Goal: Task Accomplishment & Management: Use online tool/utility

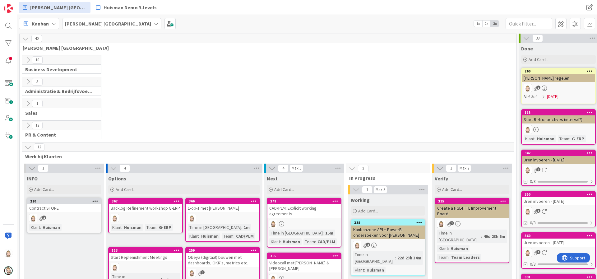
scroll to position [38, 0]
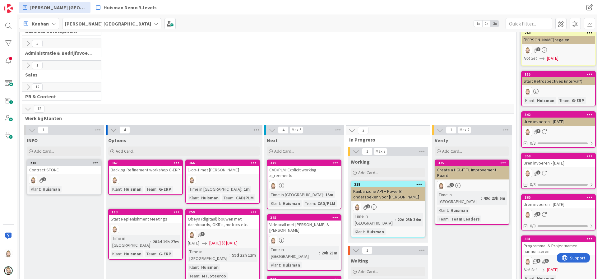
click at [295, 171] on div "CAD/PLM: Explicit working agreements" at bounding box center [303, 173] width 73 height 14
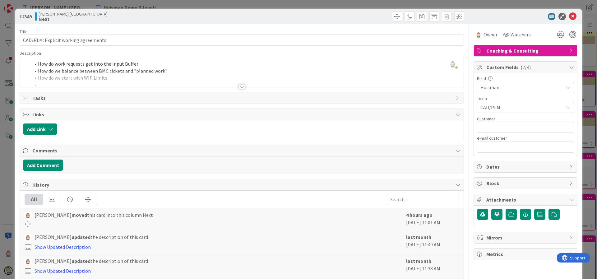
click at [510, 65] on span "Custom Fields ( 2/4 )" at bounding box center [526, 66] width 80 height 7
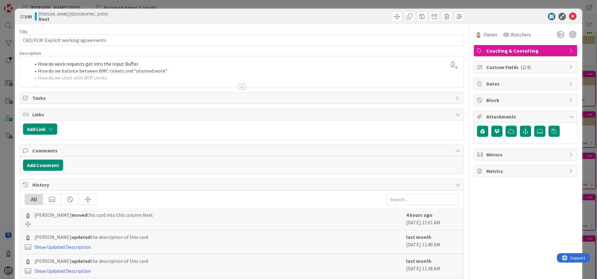
click at [503, 82] on span "Dates" at bounding box center [526, 83] width 80 height 7
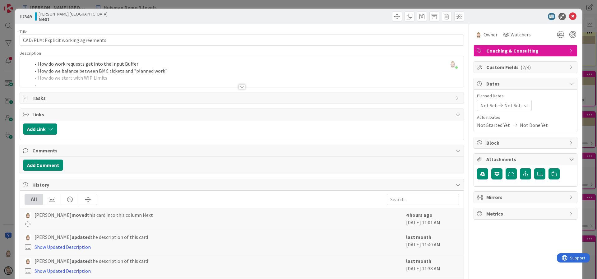
click at [496, 104] on icon at bounding box center [499, 105] width 7 height 4
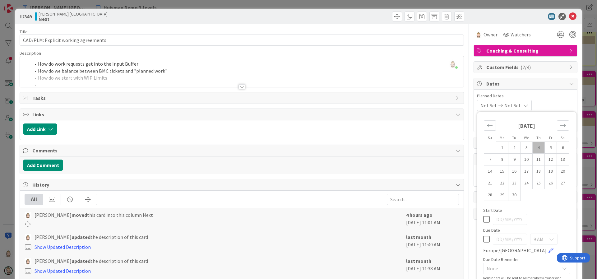
scroll to position [47, 0]
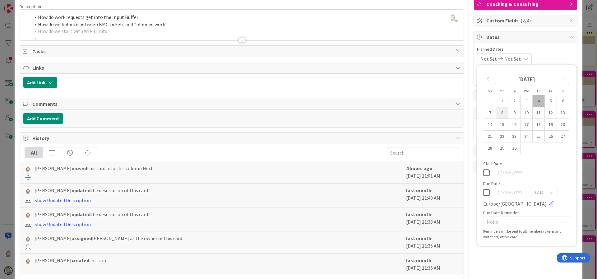
click at [496, 112] on td "8" at bounding box center [502, 113] width 12 height 12
type input "[DATE]"
click at [483, 192] on icon at bounding box center [486, 192] width 7 height 7
type input "[DATE]"
click at [504, 220] on span "None" at bounding box center [521, 221] width 70 height 9
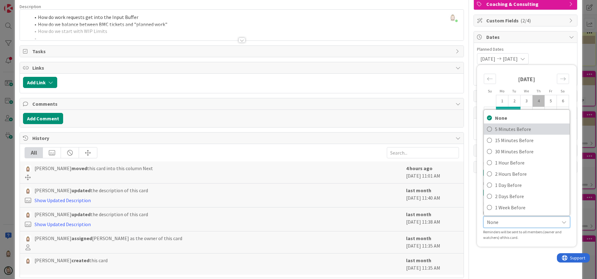
click at [501, 129] on span "5 Minutes Before" at bounding box center [530, 128] width 71 height 9
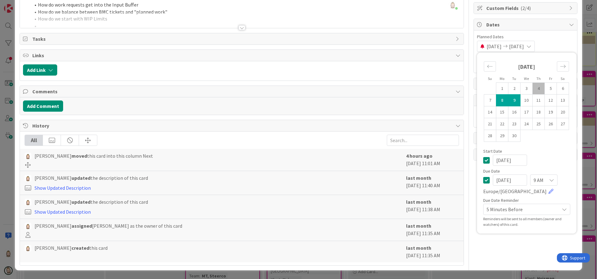
scroll to position [0, 0]
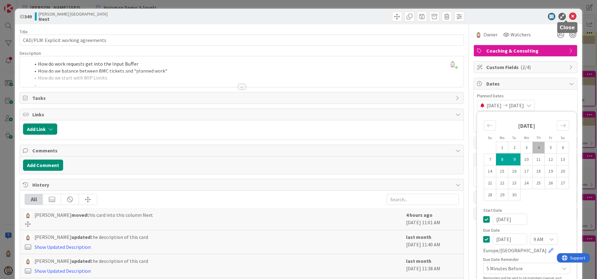
click at [569, 18] on icon at bounding box center [572, 16] width 7 height 7
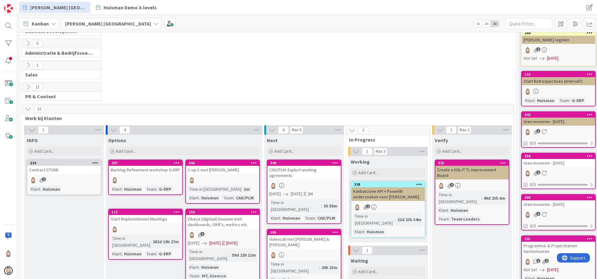
click at [319, 172] on div "CAD/PLM: Explicit working agreements" at bounding box center [303, 173] width 73 height 14
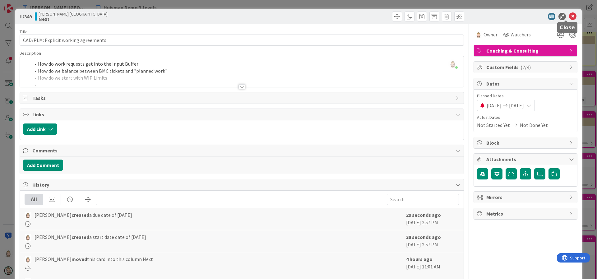
click at [569, 16] on icon at bounding box center [572, 16] width 7 height 7
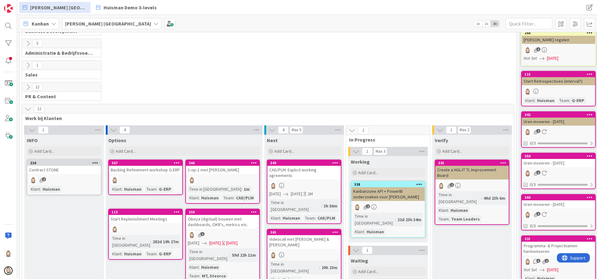
click at [228, 167] on div "1-op-1 met [PERSON_NAME]" at bounding box center [222, 170] width 73 height 8
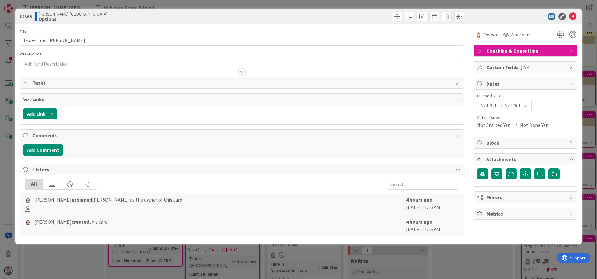
click at [491, 106] on span "Not Set" at bounding box center [488, 105] width 16 height 7
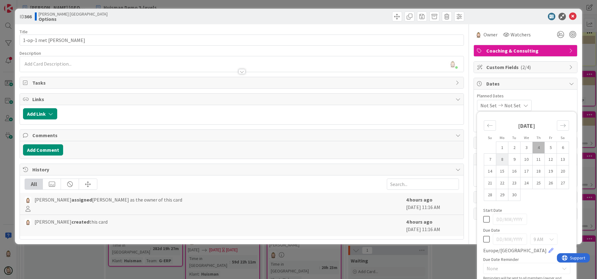
click at [496, 159] on td "8" at bounding box center [502, 159] width 12 height 12
type input "[DATE]"
click at [483, 240] on icon at bounding box center [486, 238] width 7 height 7
click at [497, 238] on input "[DATE]" at bounding box center [509, 238] width 34 height 11
click at [496, 160] on td "8" at bounding box center [502, 159] width 12 height 12
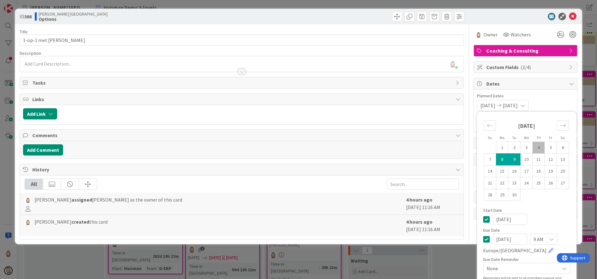
type input "[DATE]"
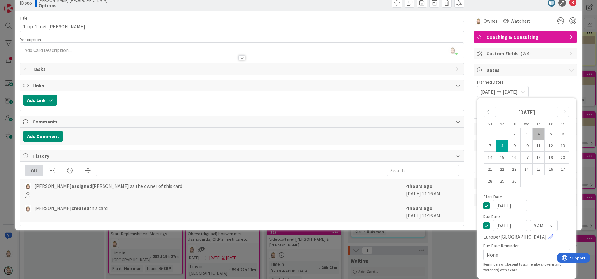
click at [536, 225] on div "9 AM" at bounding box center [543, 225] width 27 height 11
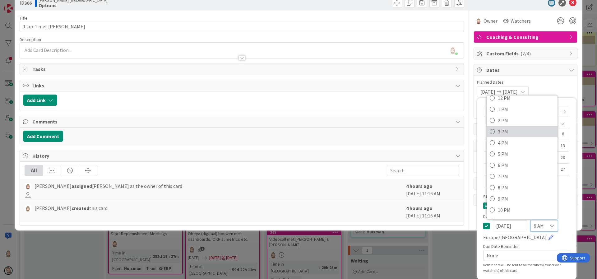
click at [517, 127] on span "3 PM" at bounding box center [525, 131] width 57 height 9
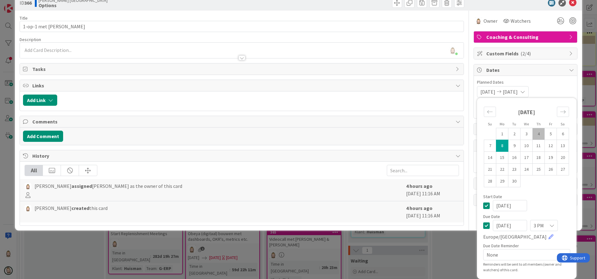
click at [539, 225] on div "3 PM" at bounding box center [544, 225] width 28 height 11
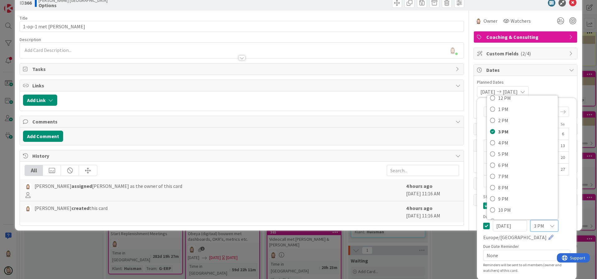
click at [539, 225] on div "3 PM" at bounding box center [544, 225] width 28 height 11
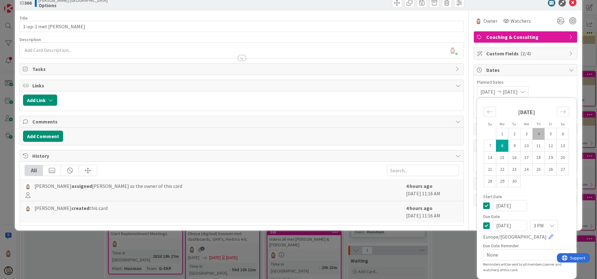
click at [549, 87] on div "[DATE] [DATE] Su Mo Tu We Th Fr Sa [DATE] 1 2 3 4 5 6 7 8 9 10 11 12 13 14 15 1…" at bounding box center [525, 91] width 97 height 11
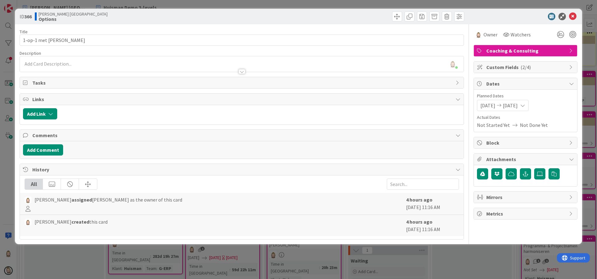
scroll to position [0, 0]
click at [572, 15] on icon at bounding box center [572, 16] width 7 height 7
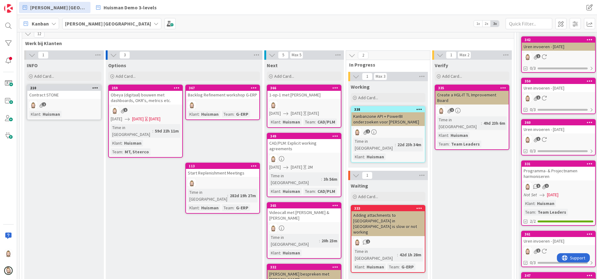
scroll to position [85, 0]
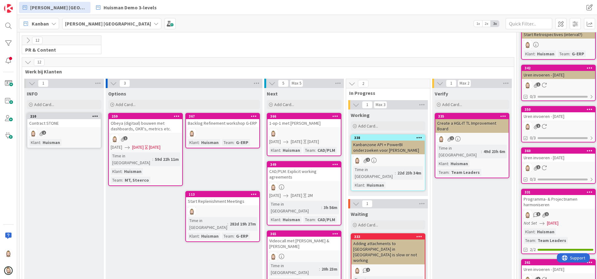
click at [134, 102] on span "Add Card..." at bounding box center [126, 105] width 20 height 6
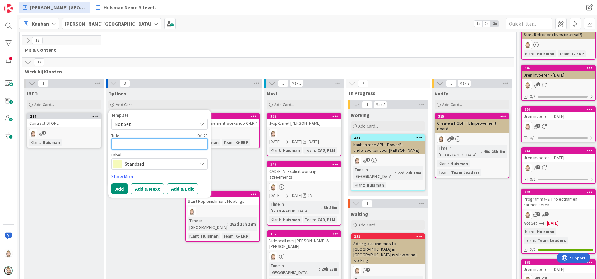
paste textarea "1. Kanban knowledge refresher"
type textarea "1. Kanban knowledge refresher"
type textarea "x"
type textarea ". Kanban knowledge refresher"
type textarea "x"
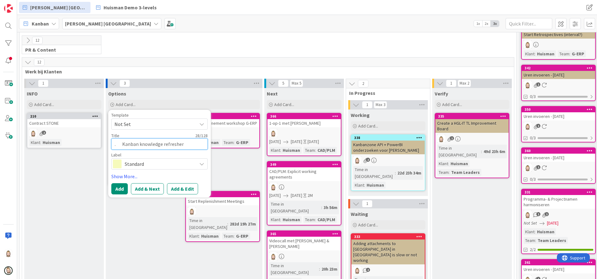
type textarea "Kanban knowledge refresher"
type textarea "x"
type textarea "Kanban knowledge refresher"
type textarea "x"
type textarea "anban knowledge refresher"
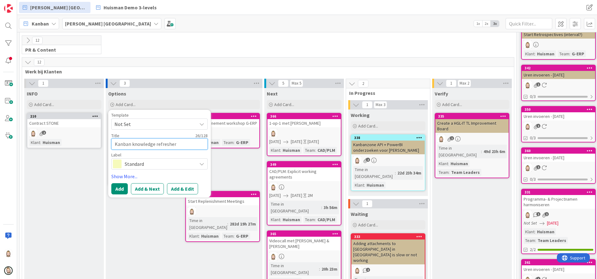
type textarea "x"
type textarea "Kanban knowledge refresher"
type textarea "x"
type textarea "Kanban knowledge refresher"
click at [167, 164] on span "Standard" at bounding box center [159, 163] width 69 height 9
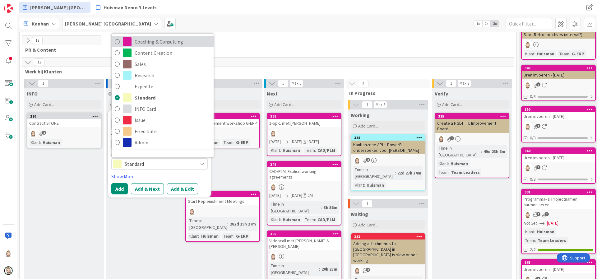
click at [167, 39] on span "Coaching & Consulting" at bounding box center [173, 41] width 76 height 9
type textarea "x"
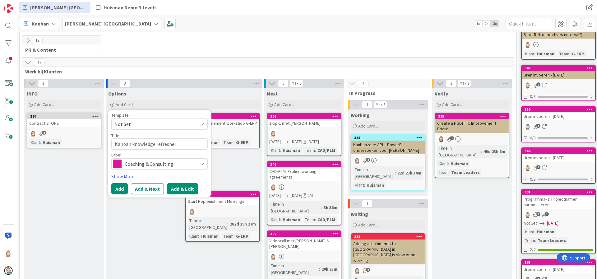
click at [181, 183] on button "Add & Edit" at bounding box center [182, 188] width 31 height 11
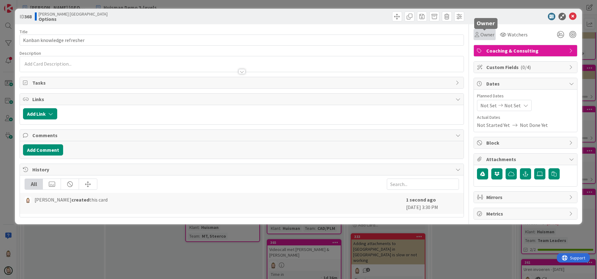
click at [485, 36] on span "Owner" at bounding box center [487, 34] width 14 height 7
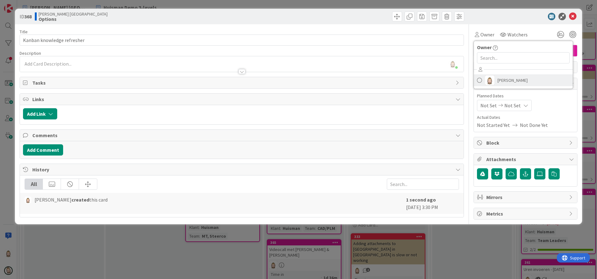
click at [498, 77] on span "[PERSON_NAME]" at bounding box center [512, 80] width 30 height 9
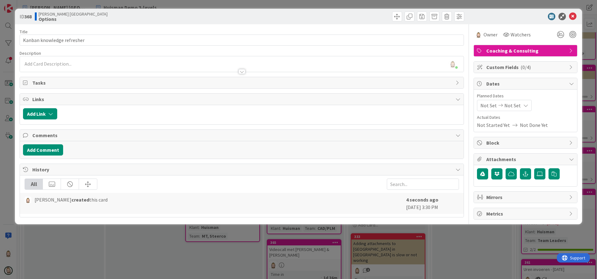
click at [511, 63] on div "Custom Fields ( 0/4 )" at bounding box center [525, 67] width 103 height 11
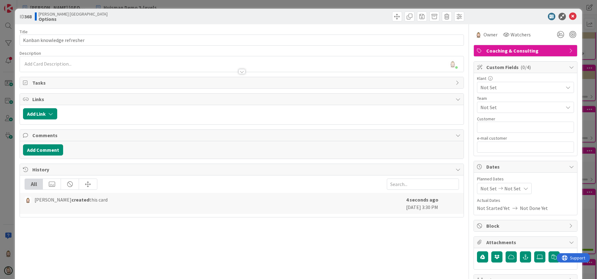
click at [508, 87] on span "Not Set" at bounding box center [520, 87] width 80 height 9
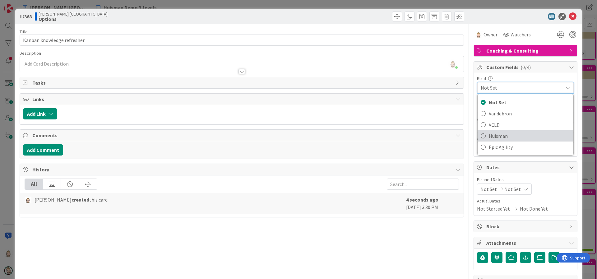
click at [503, 132] on span "Huisman" at bounding box center [528, 135] width 81 height 9
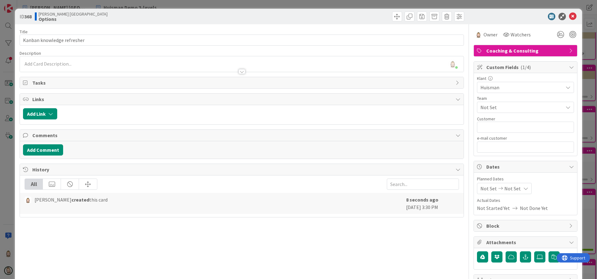
click at [503, 110] on span "Not Set" at bounding box center [521, 106] width 83 height 7
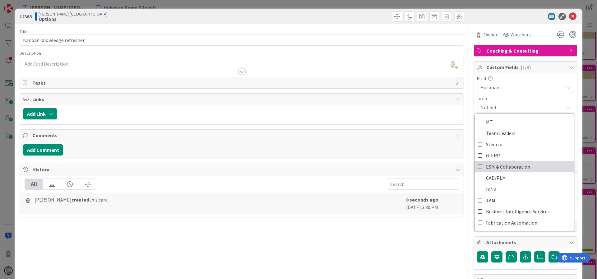
click at [507, 167] on span "ESM & Collaboration" at bounding box center [508, 166] width 44 height 9
click at [507, 97] on div "Team" at bounding box center [525, 98] width 97 height 4
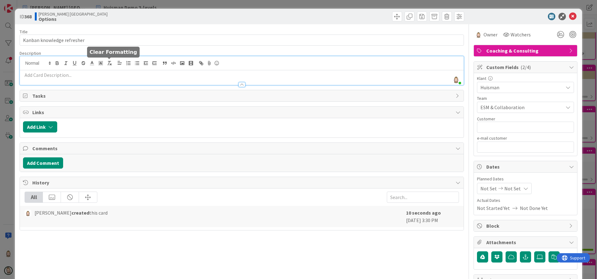
click at [110, 62] on div "[PERSON_NAME] just joined" at bounding box center [241, 70] width 443 height 29
click at [111, 76] on p at bounding box center [241, 74] width 437 height 7
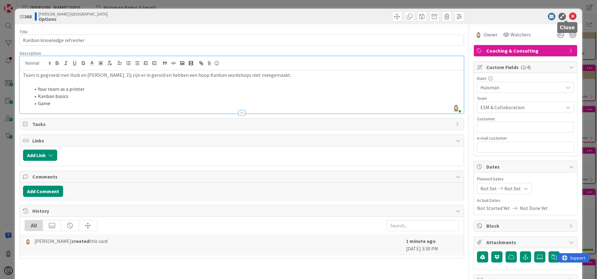
click at [569, 16] on icon at bounding box center [572, 16] width 7 height 7
